Goal: Use online tool/utility: Utilize a website feature to perform a specific function

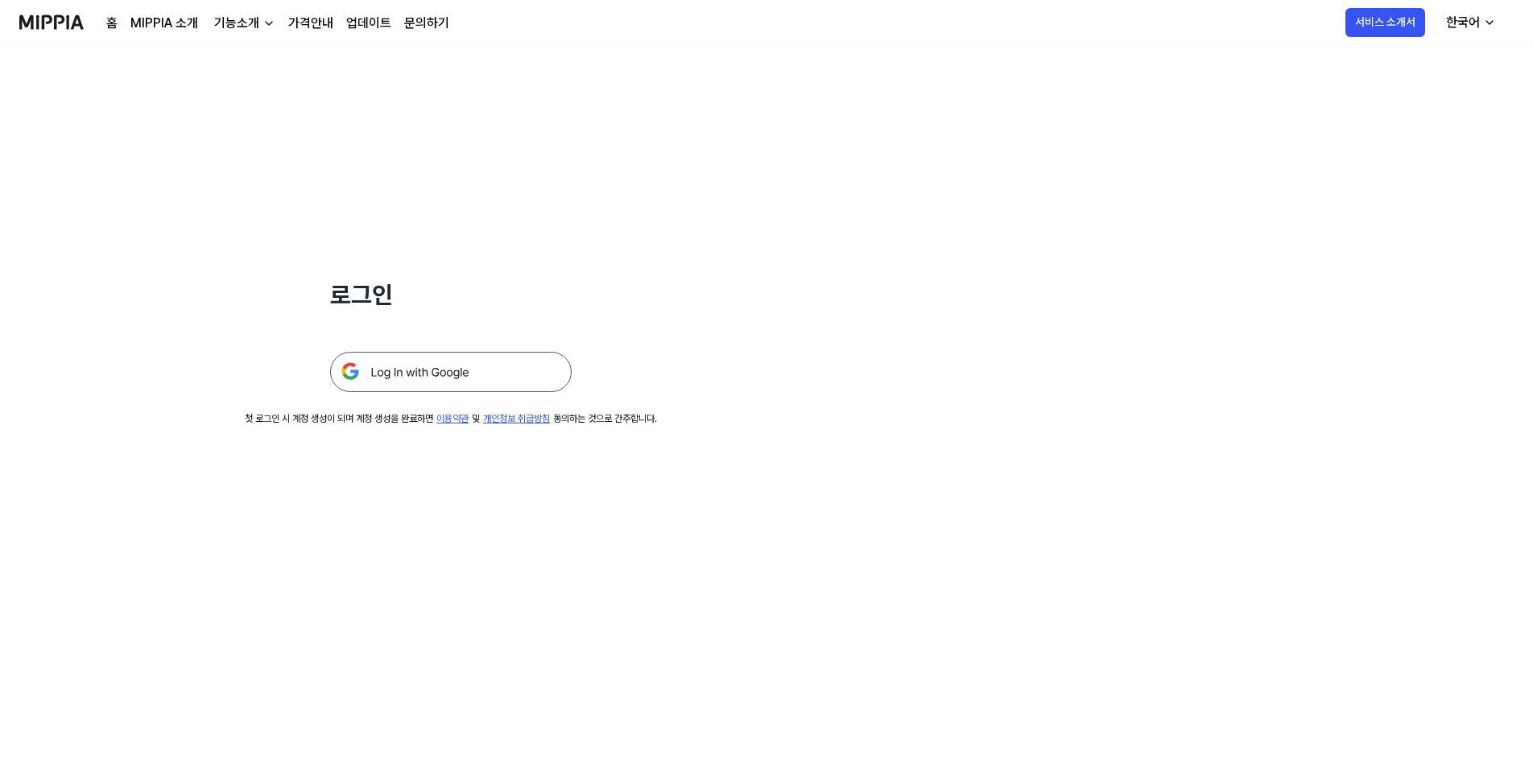
click at [505, 373] on img at bounding box center [450, 372] width 241 height 40
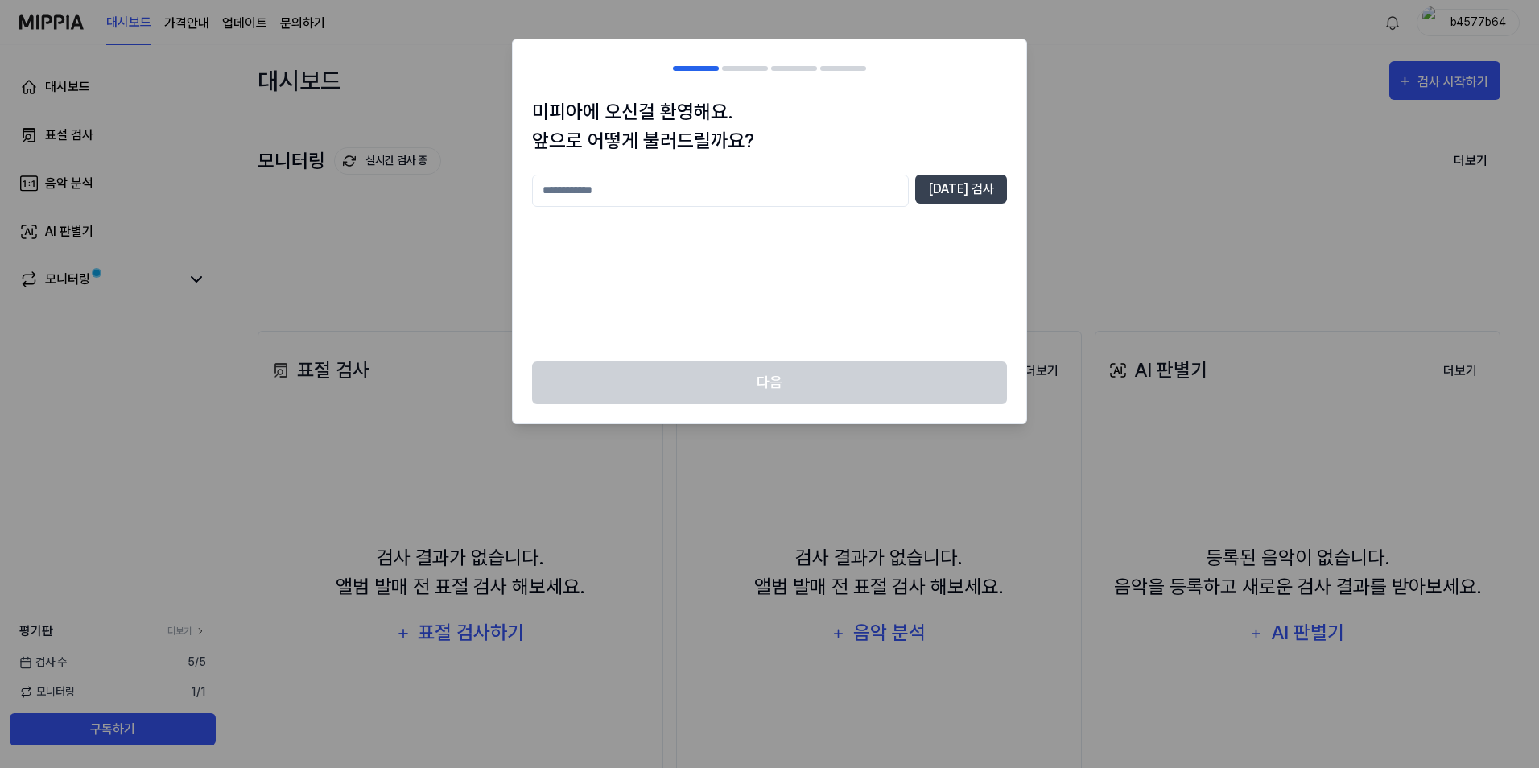
click at [793, 200] on input "text" at bounding box center [720, 191] width 377 height 32
type input "*"
type input "*****"
click at [947, 193] on button "[DATE] 검사" at bounding box center [961, 189] width 92 height 29
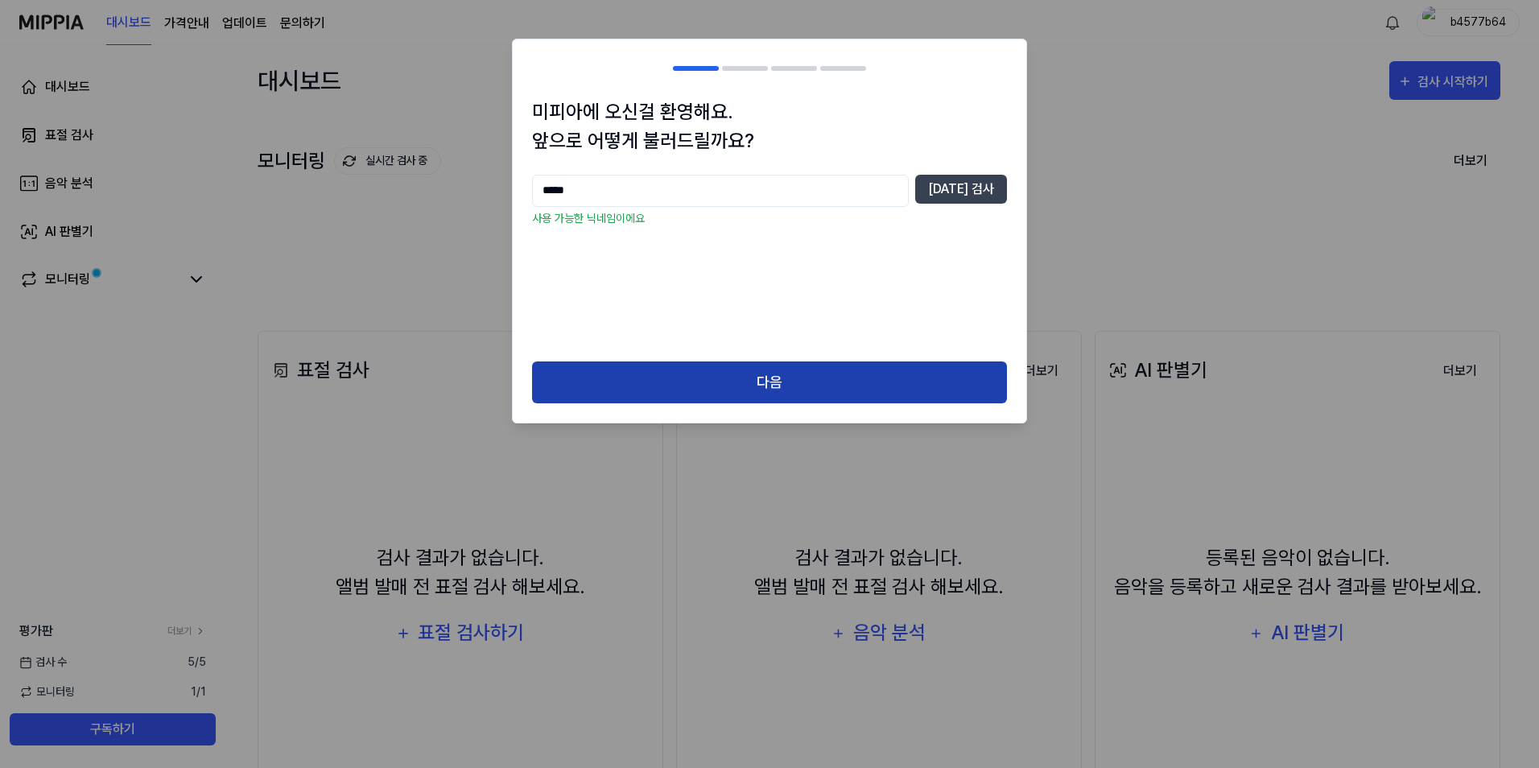
click at [733, 361] on button "다음" at bounding box center [769, 382] width 475 height 43
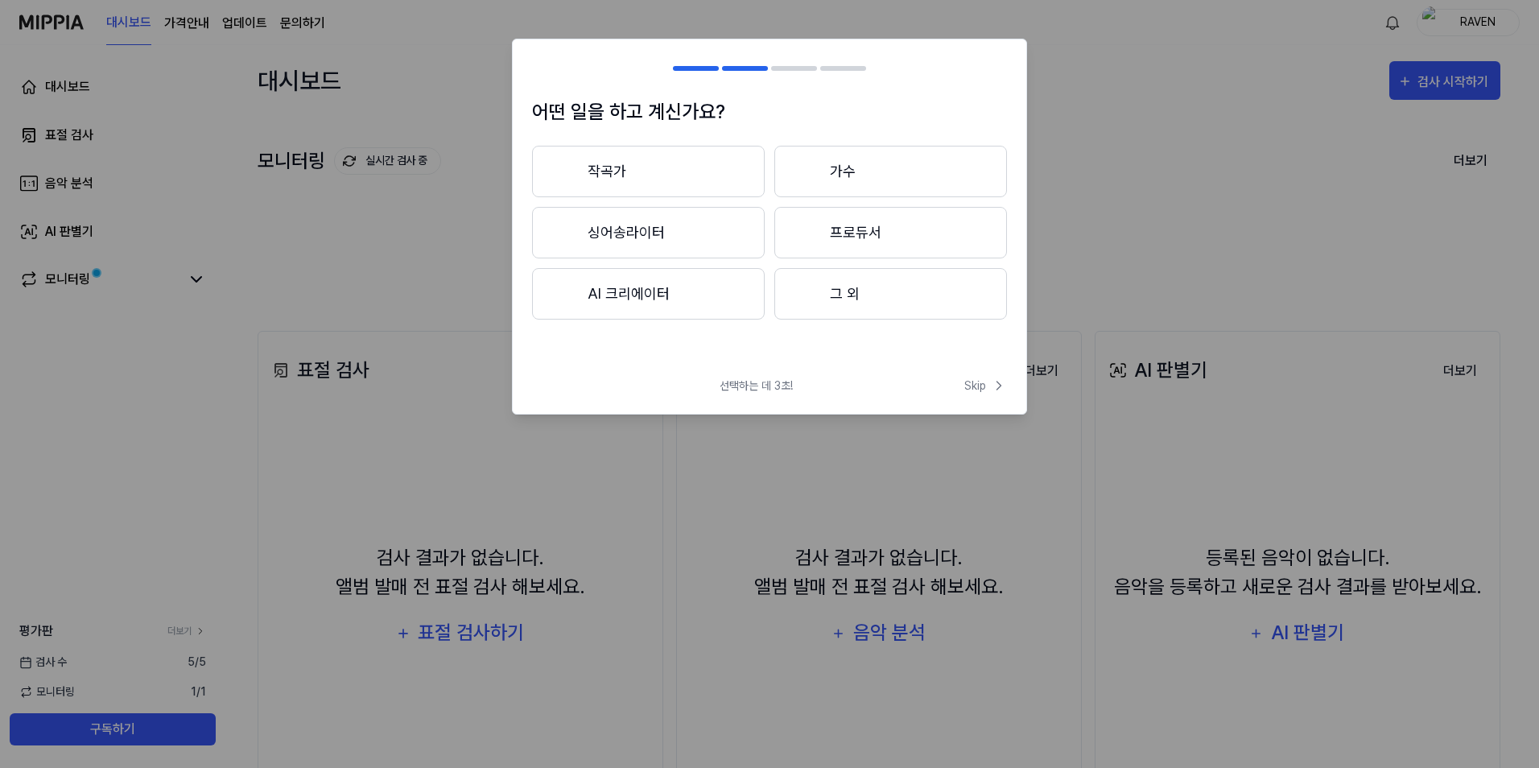
click at [677, 165] on button "작곡가" at bounding box center [648, 172] width 233 height 52
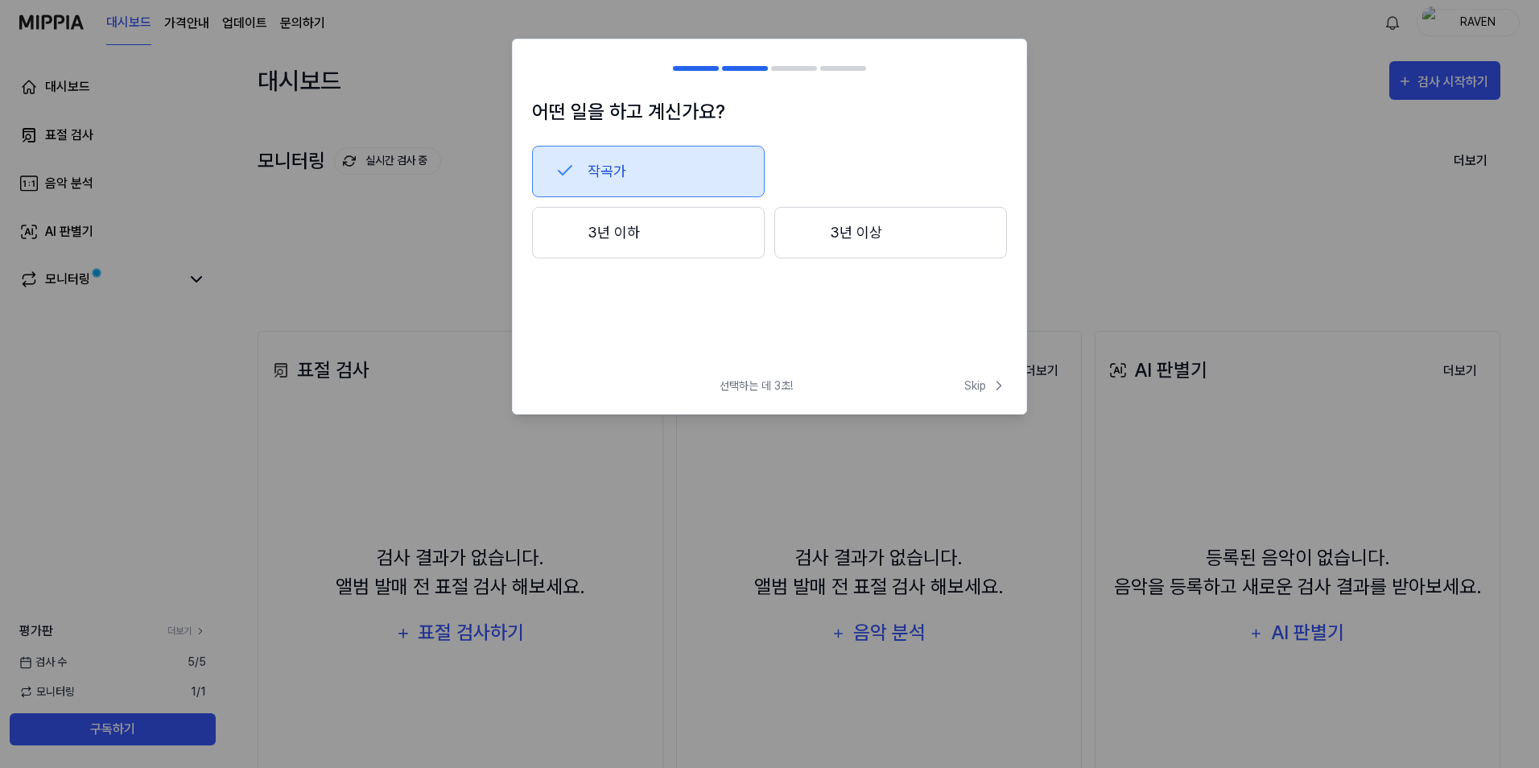
click at [689, 227] on button "3년 이하" at bounding box center [648, 233] width 233 height 52
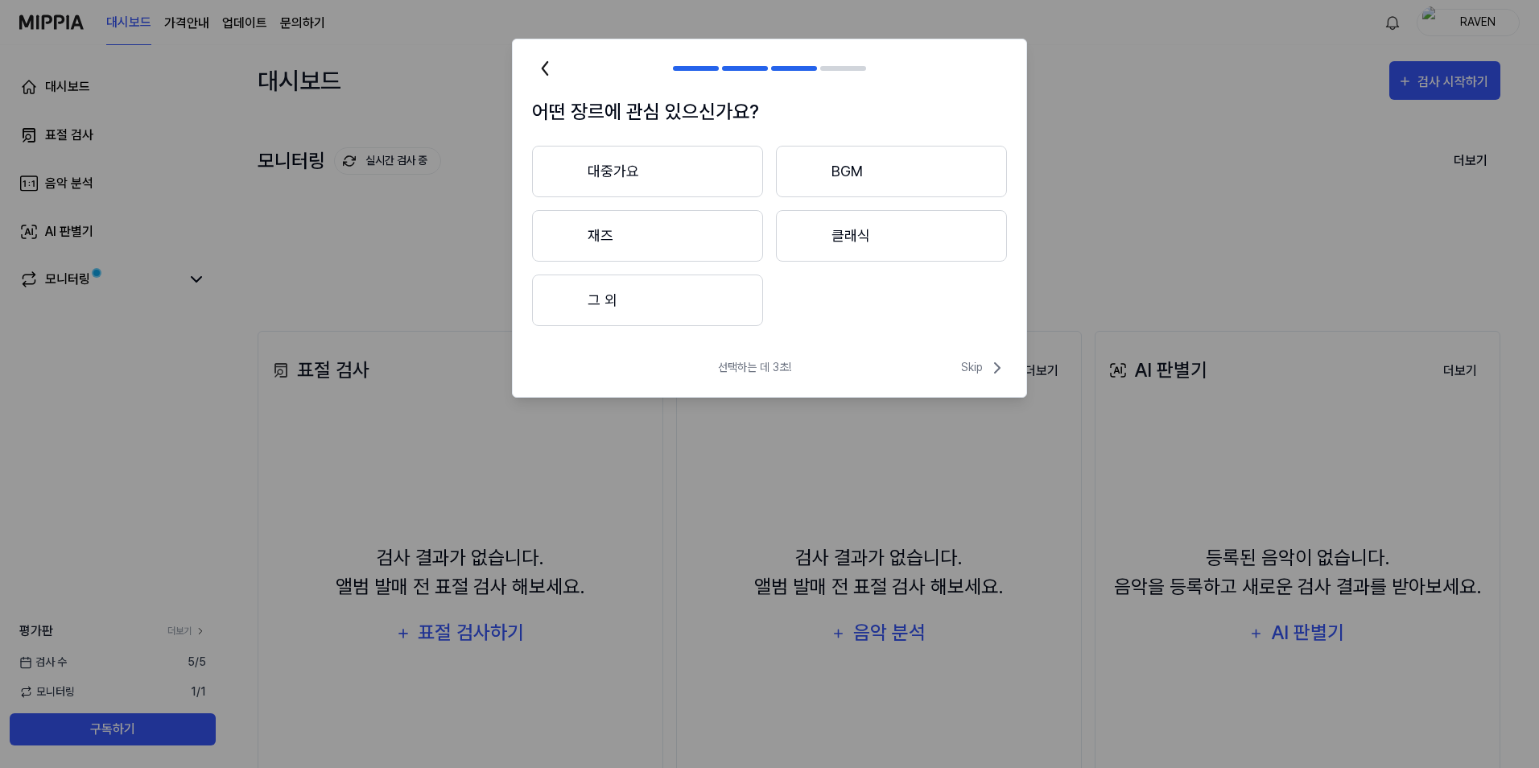
click at [687, 299] on button "그 외" at bounding box center [647, 300] width 231 height 52
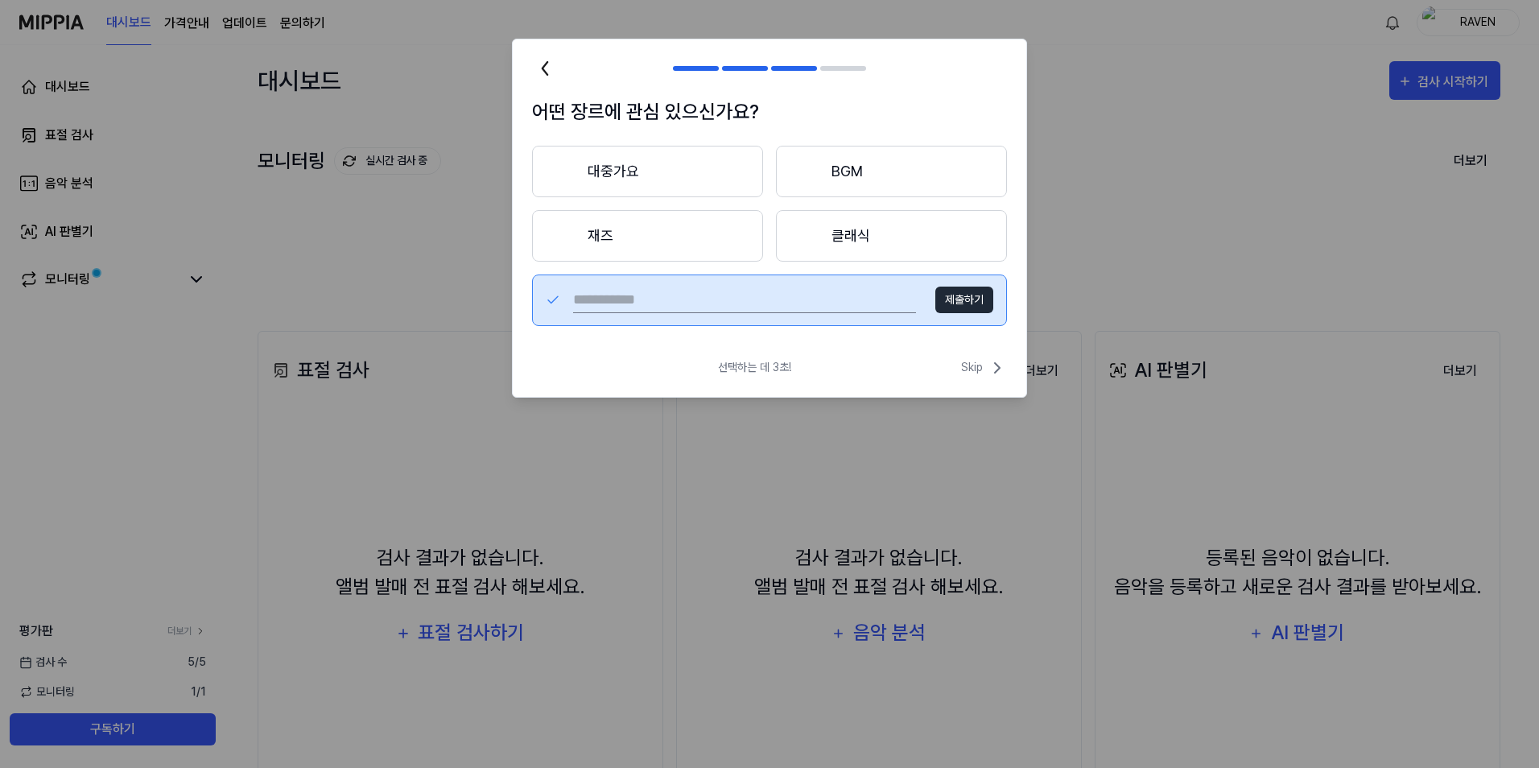
click at [715, 306] on input "text" at bounding box center [744, 300] width 343 height 26
type input "***"
click at [969, 299] on button "제출하기" at bounding box center [964, 300] width 58 height 27
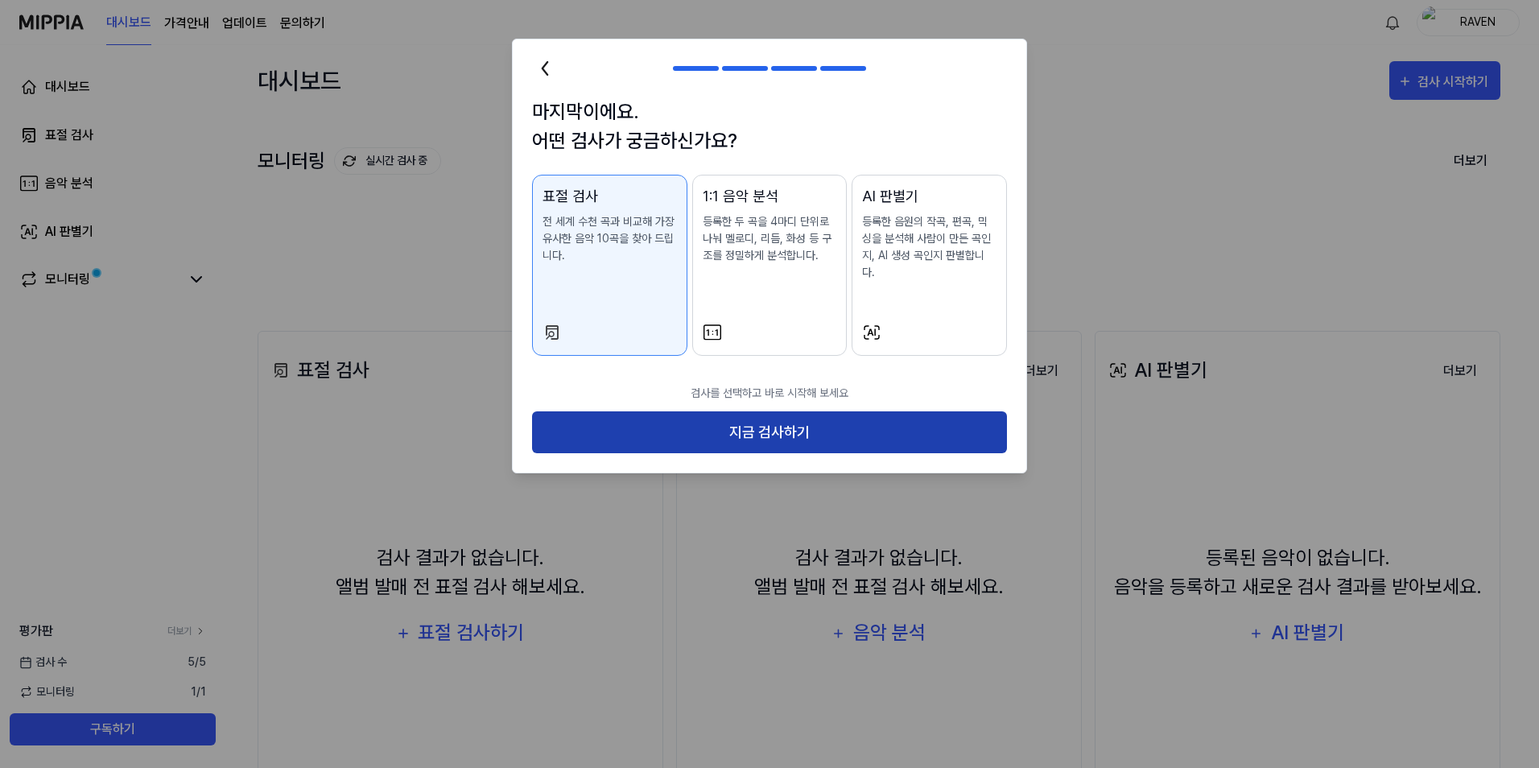
click at [811, 427] on button "지금 검사하기" at bounding box center [769, 432] width 475 height 43
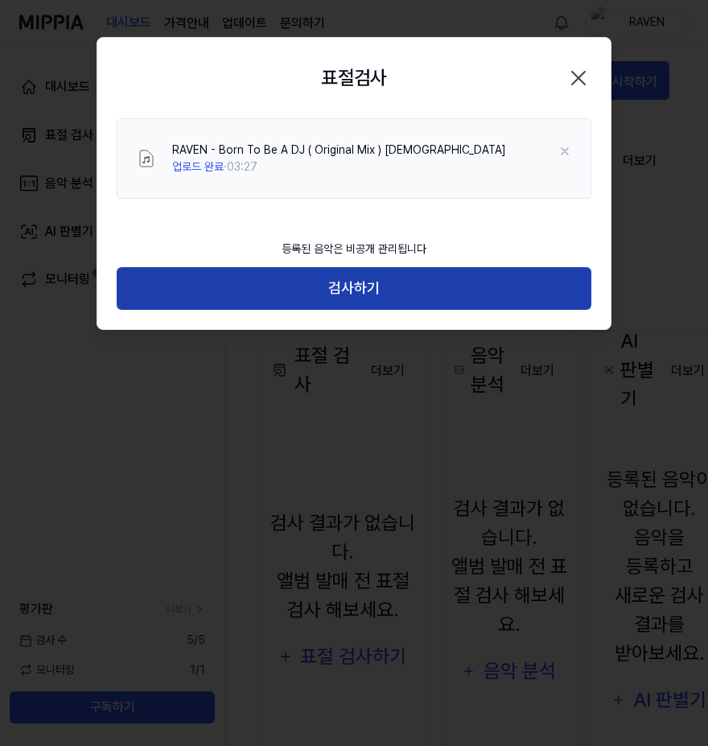
click at [340, 299] on button "검사하기" at bounding box center [354, 288] width 475 height 43
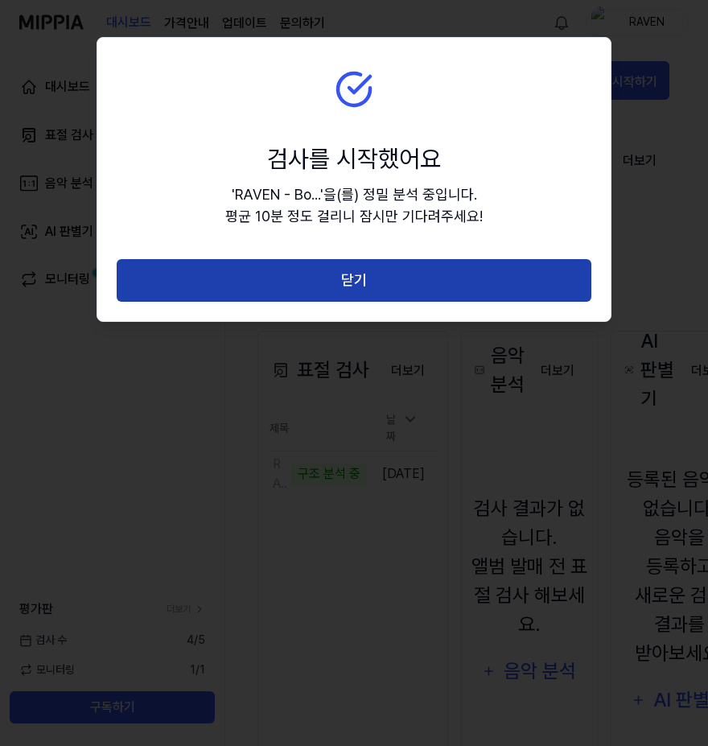
click at [381, 286] on button "닫기" at bounding box center [354, 280] width 475 height 43
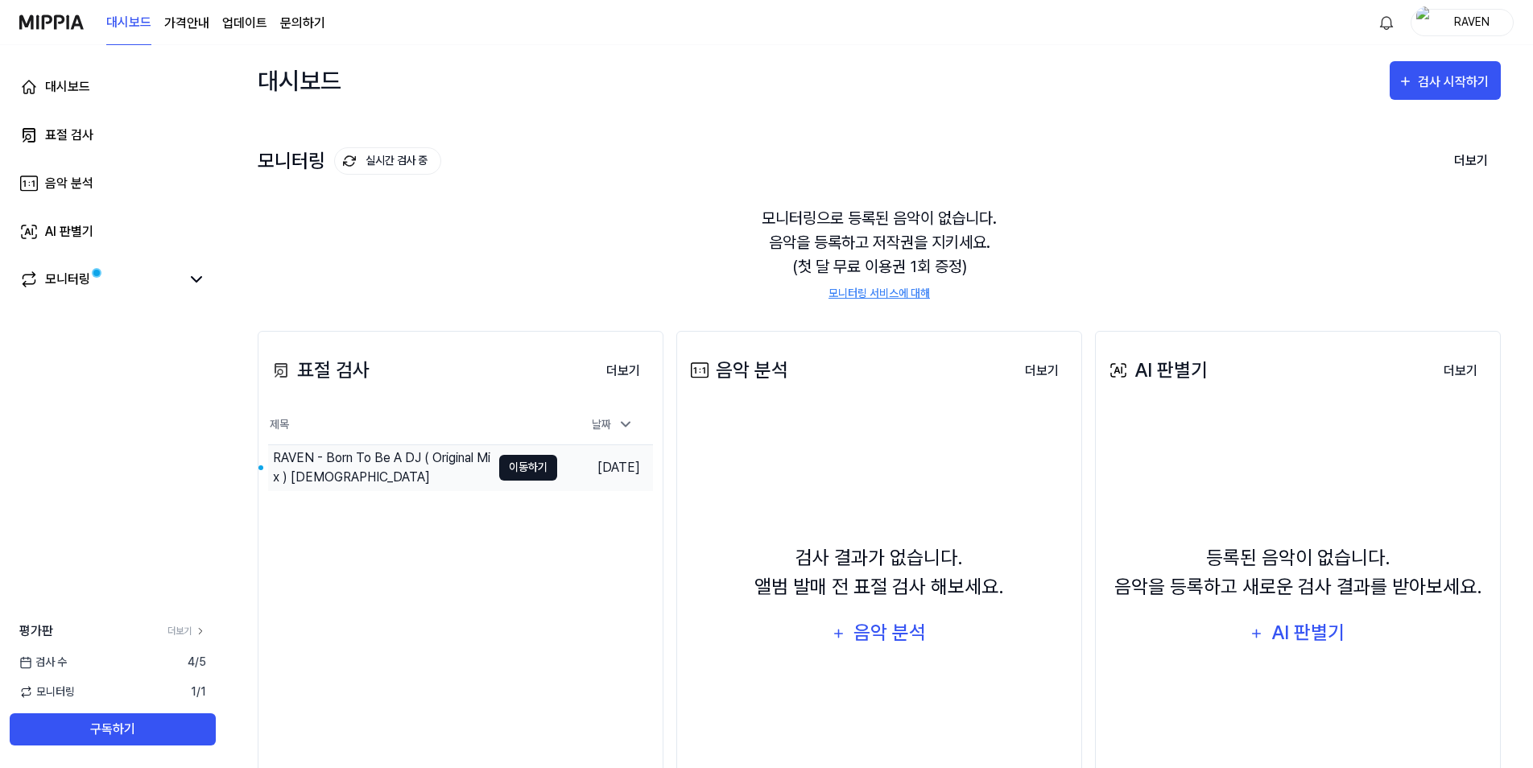
click at [516, 465] on button "이동하기" at bounding box center [528, 468] width 58 height 26
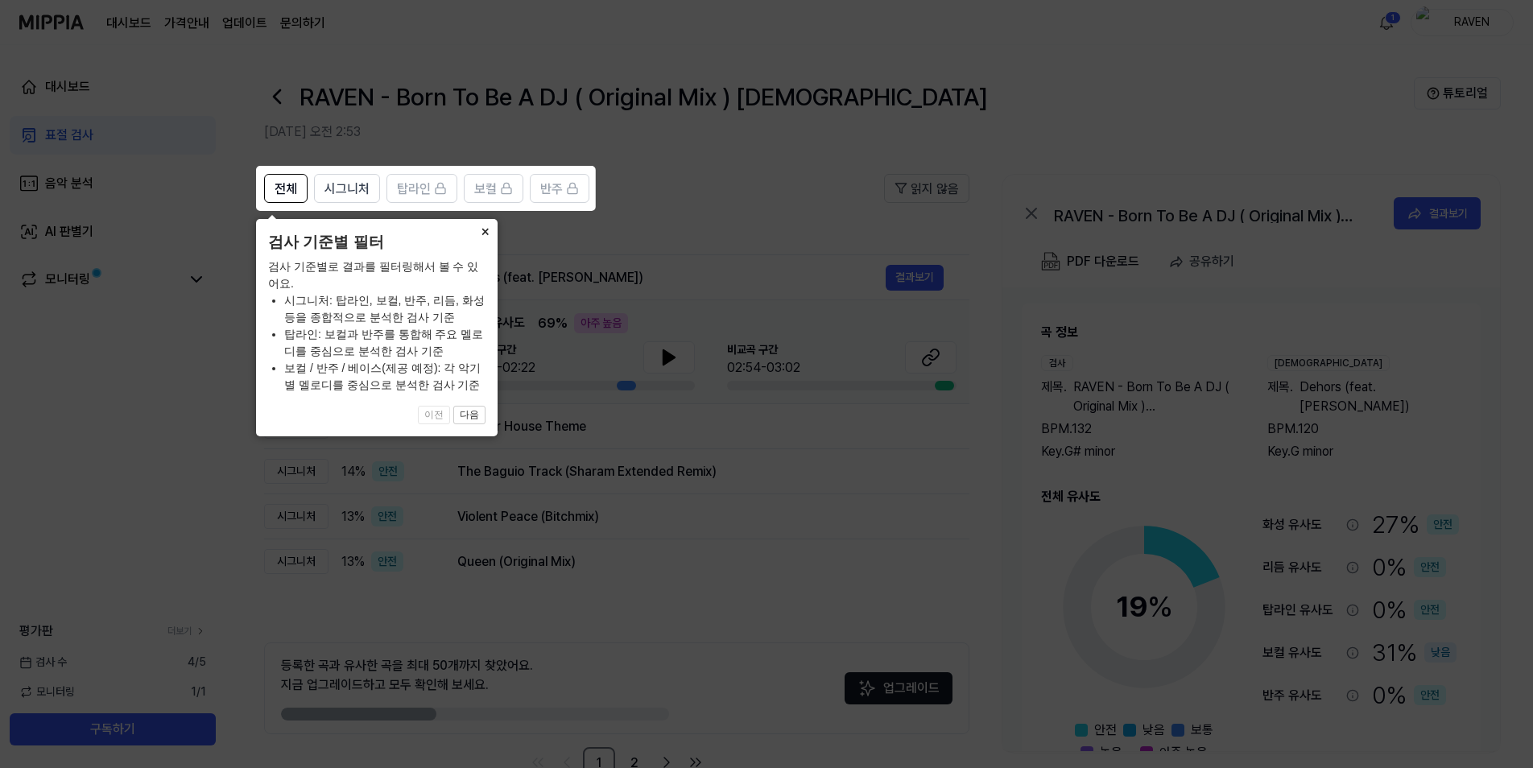
click at [479, 231] on button "×" at bounding box center [485, 230] width 26 height 23
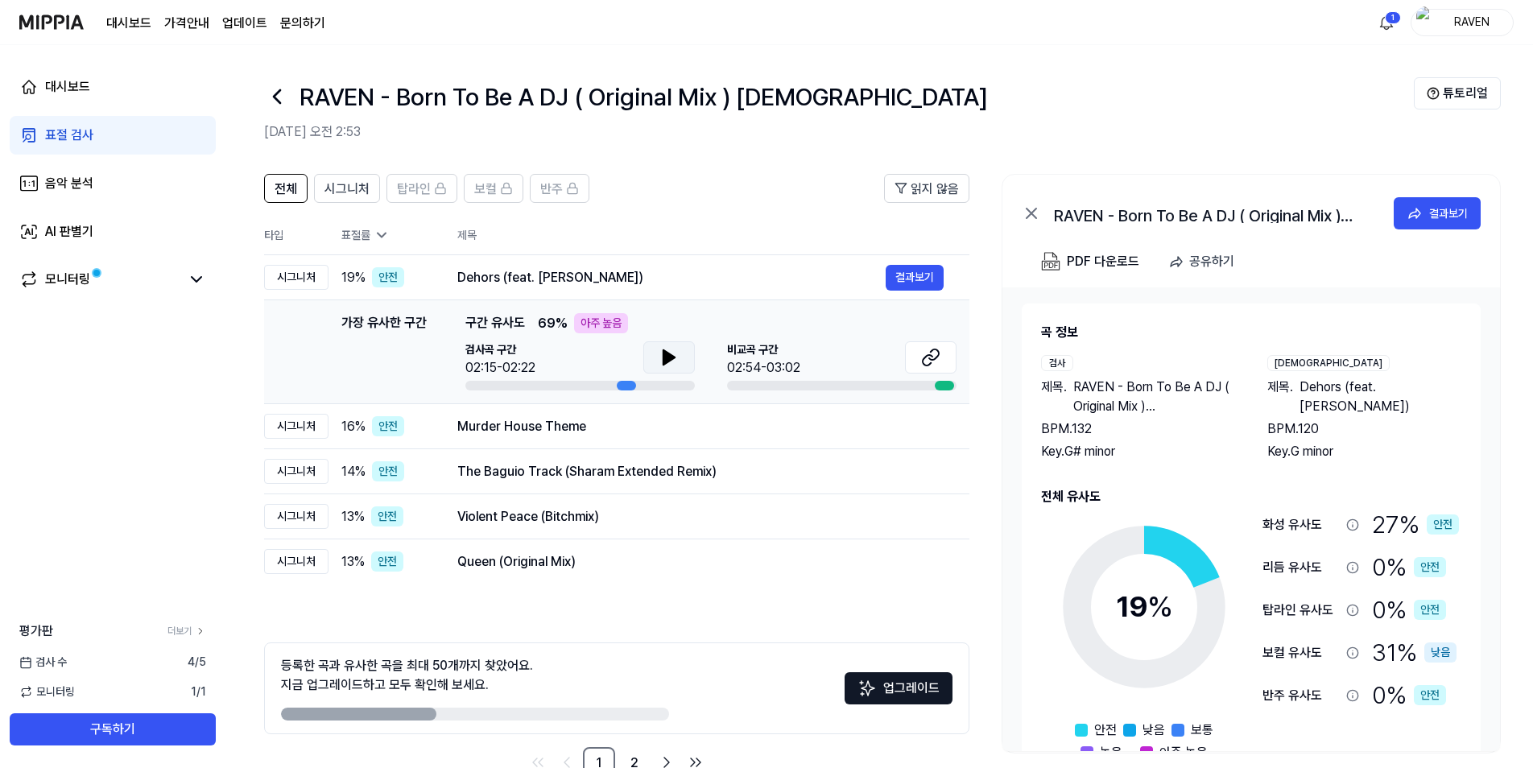
click at [667, 354] on icon at bounding box center [668, 357] width 11 height 14
click at [667, 354] on icon at bounding box center [665, 357] width 3 height 13
click at [921, 367] on button at bounding box center [931, 357] width 52 height 32
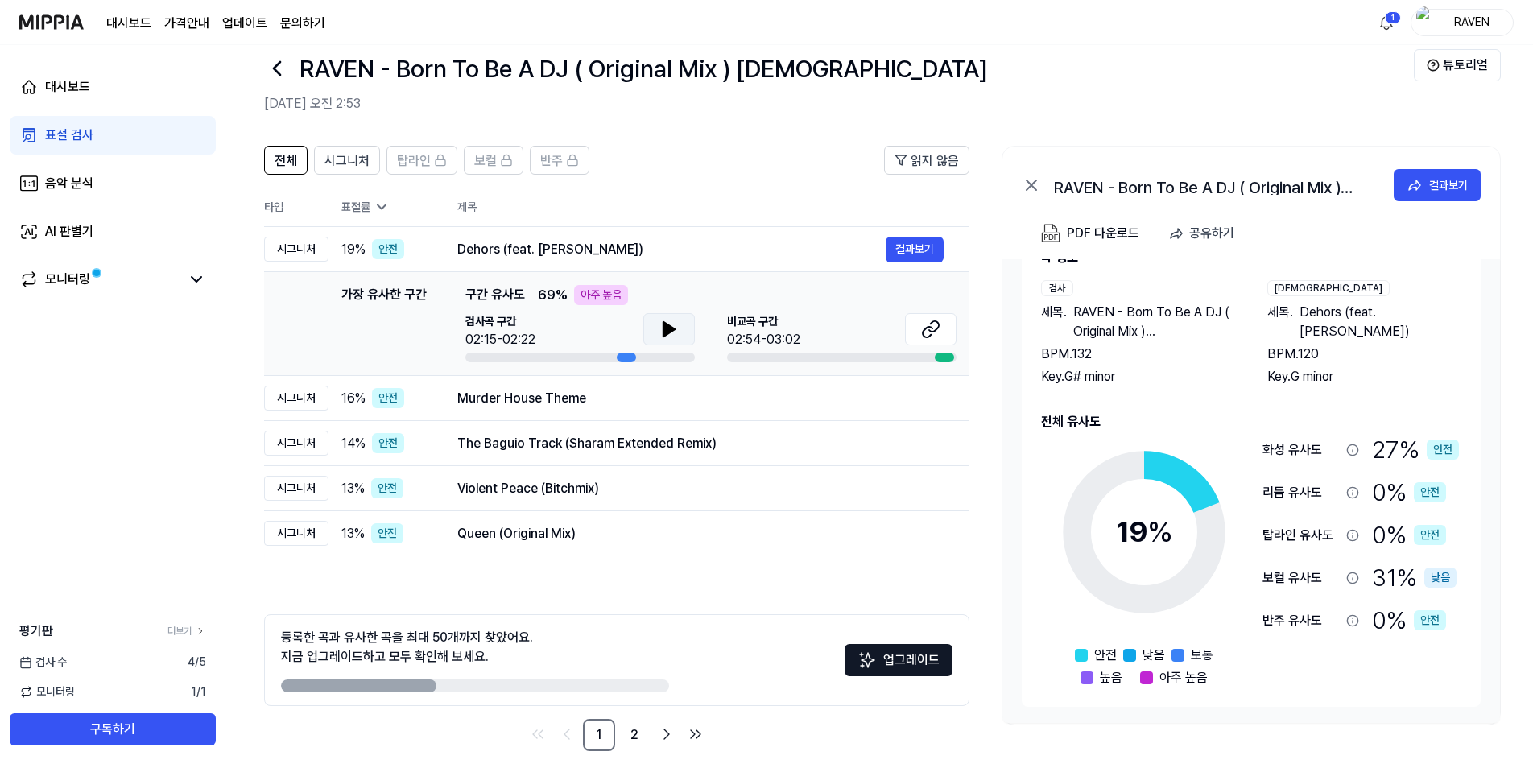
scroll to position [43, 0]
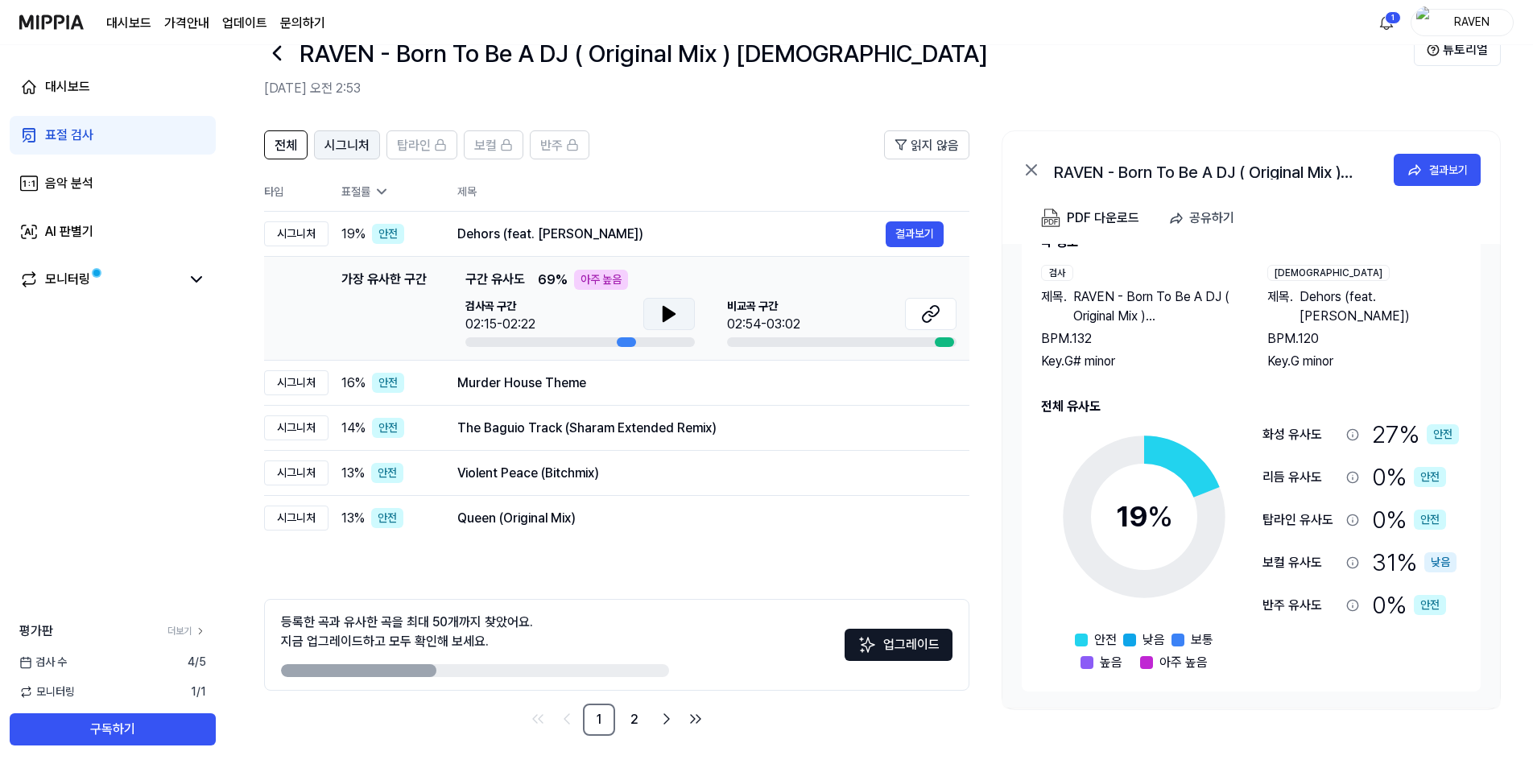
click at [335, 138] on span "시그니처" at bounding box center [346, 145] width 45 height 19
click at [297, 146] on button "전체" at bounding box center [285, 144] width 43 height 29
